Goal: Use online tool/utility: Utilize a website feature to perform a specific function

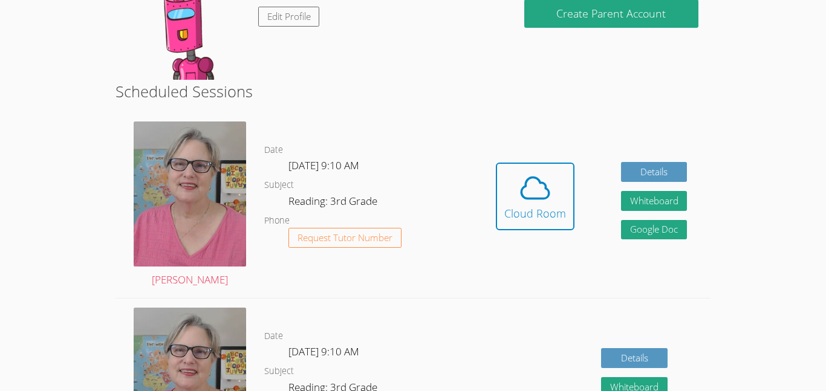
scroll to position [166, 0]
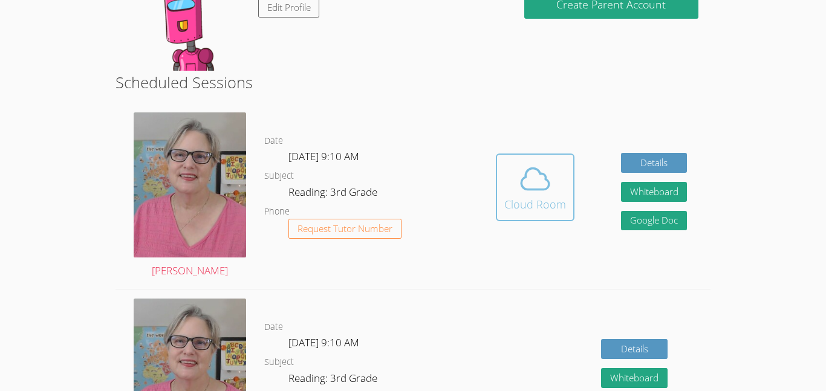
click at [519, 192] on icon at bounding box center [536, 179] width 34 height 34
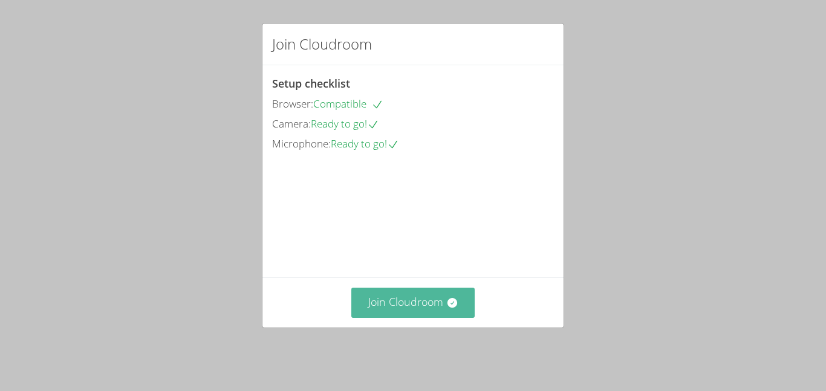
click at [420, 307] on button "Join Cloudroom" at bounding box center [414, 303] width 124 height 30
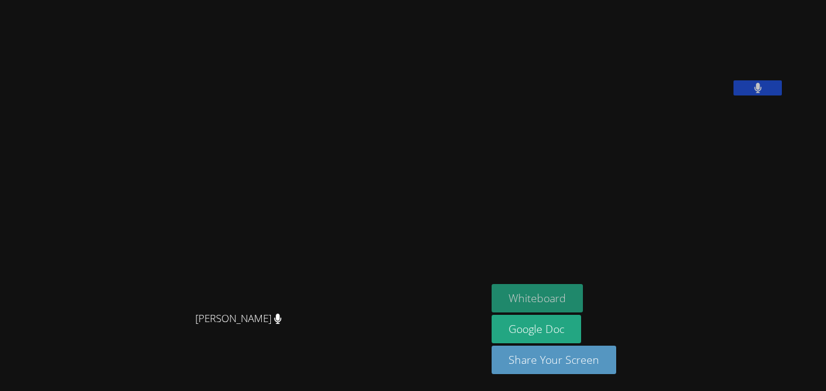
click at [573, 296] on button "Whiteboard" at bounding box center [537, 298] width 91 height 28
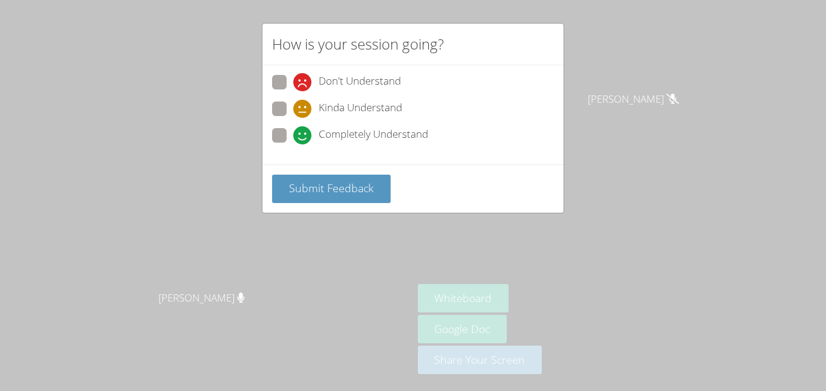
click at [416, 125] on div "Don't Understand Kinda Understand Completely Understand" at bounding box center [413, 112] width 282 height 75
click at [413, 133] on span "Completely Understand" at bounding box center [374, 135] width 110 height 18
click at [304, 133] on input "Completely Understand" at bounding box center [298, 133] width 10 height 10
radio input "true"
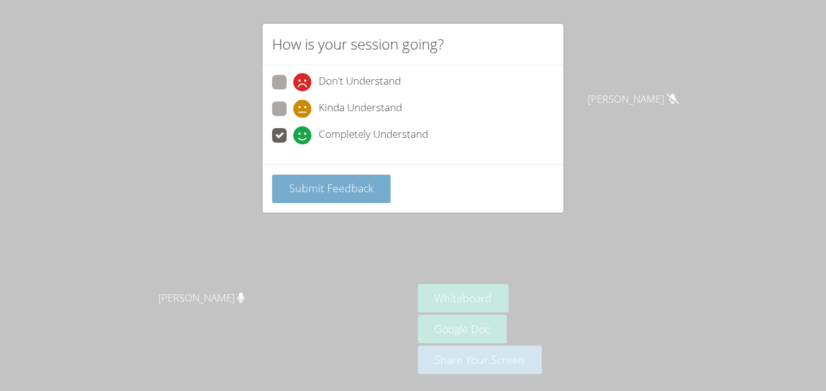
click at [352, 193] on span "Submit Feedback" at bounding box center [331, 188] width 85 height 15
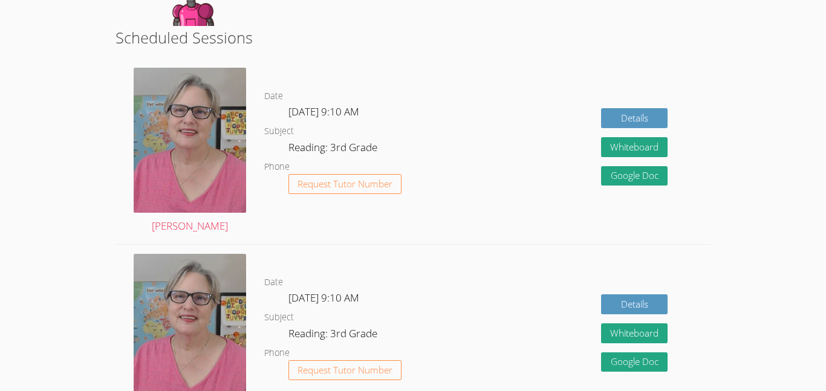
scroll to position [214, 0]
